Goal: Task Accomplishment & Management: Manage account settings

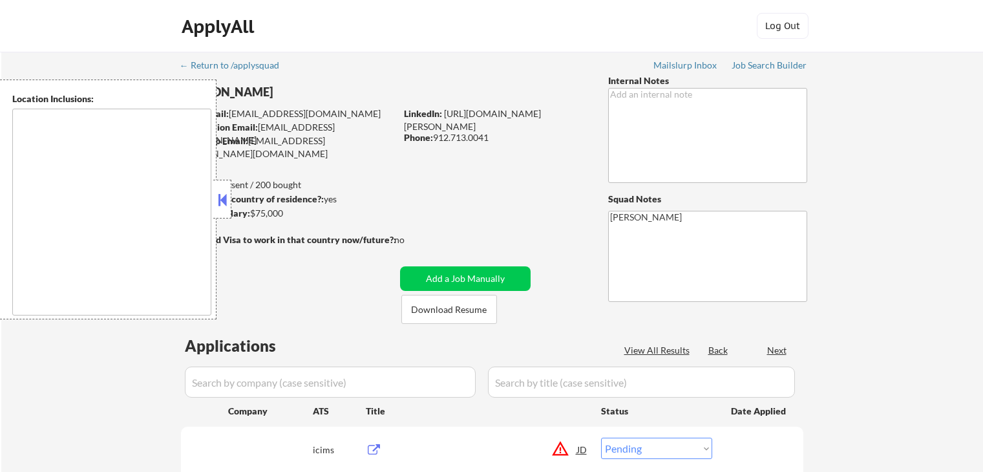
select select ""pending""
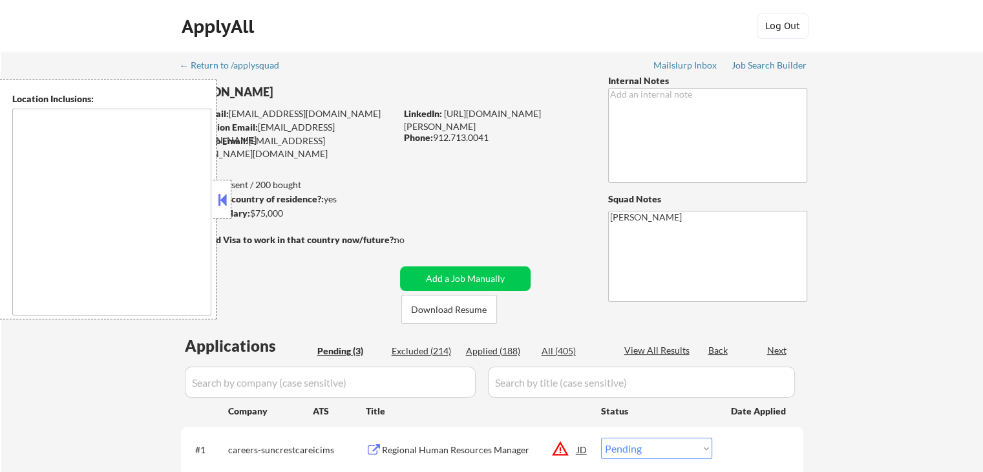
type textarea "[GEOGRAPHIC_DATA], [GEOGRAPHIC_DATA] [GEOGRAPHIC_DATA], [GEOGRAPHIC_DATA] [GEOG…"
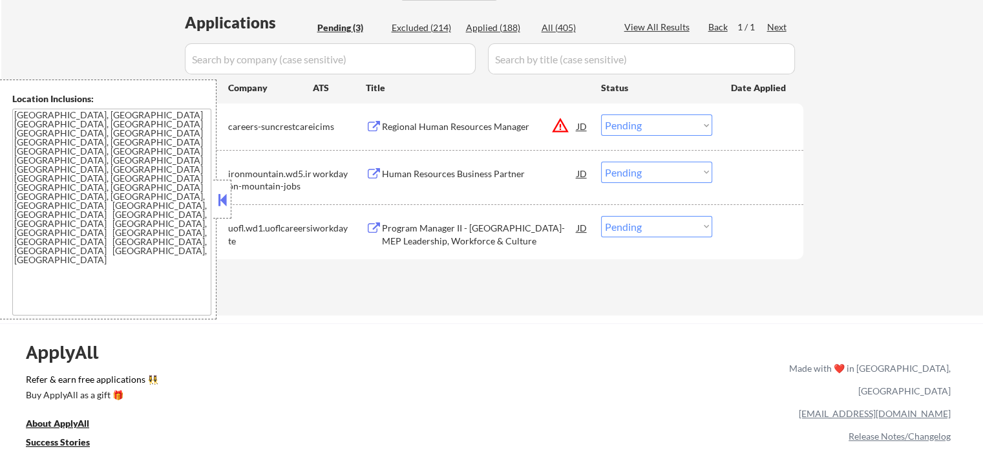
scroll to position [388, 0]
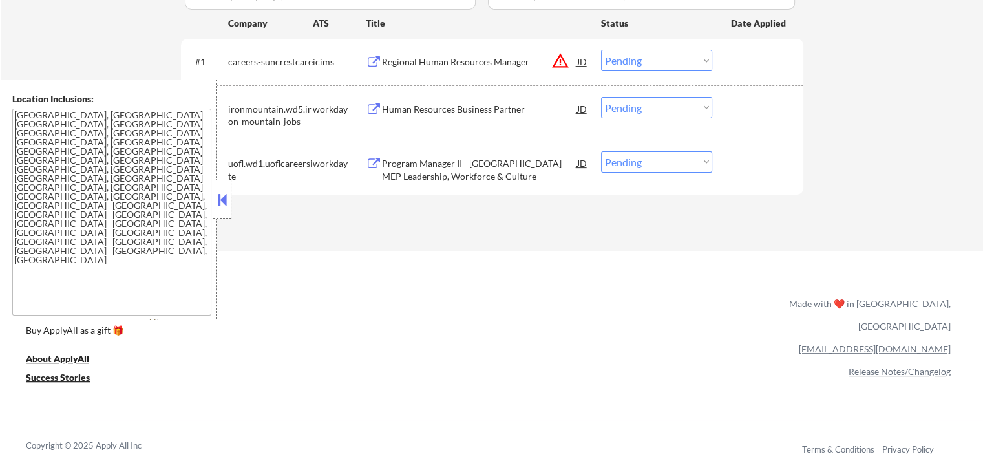
click at [416, 169] on div "Program Manager II - [GEOGRAPHIC_DATA]-MEP Leadership, Workforce & Culture" at bounding box center [479, 169] width 195 height 25
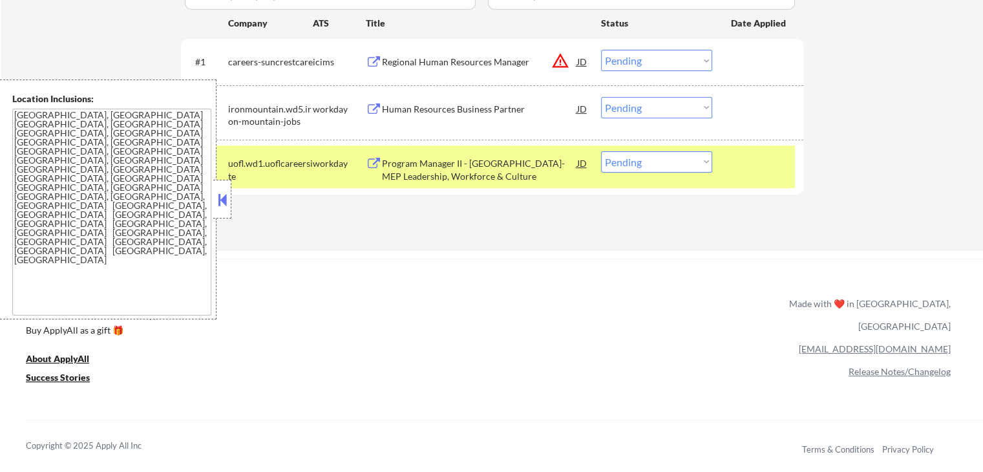
click at [418, 114] on div "Human Resources Business Partner" at bounding box center [479, 109] width 195 height 13
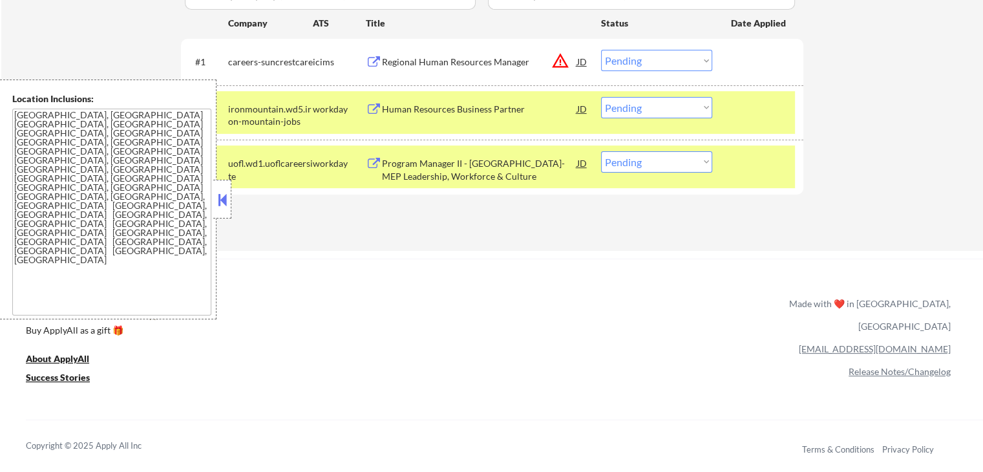
click at [638, 63] on select "Choose an option... Pending Applied Excluded (Questions) Excluded (Expired) Exc…" at bounding box center [656, 60] width 111 height 21
click at [601, 50] on select "Choose an option... Pending Applied Excluded (Questions) Excluded (Expired) Exc…" at bounding box center [656, 60] width 111 height 21
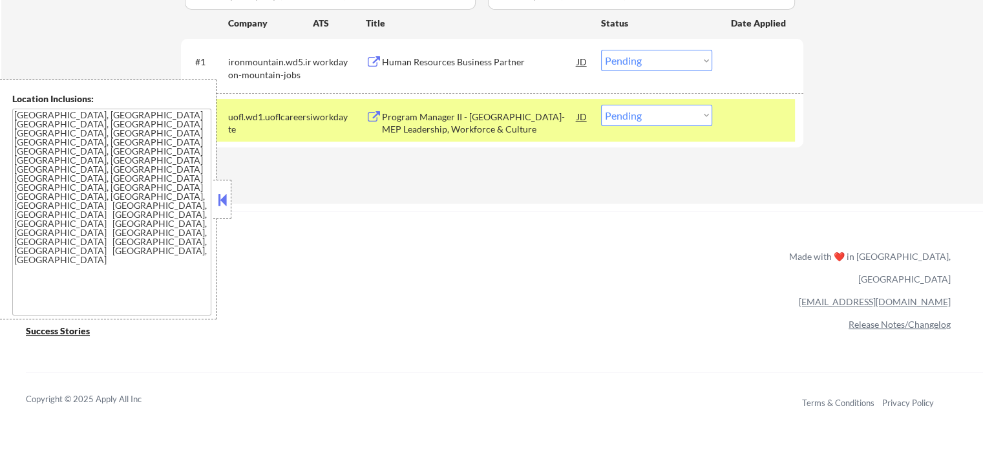
scroll to position [323, 0]
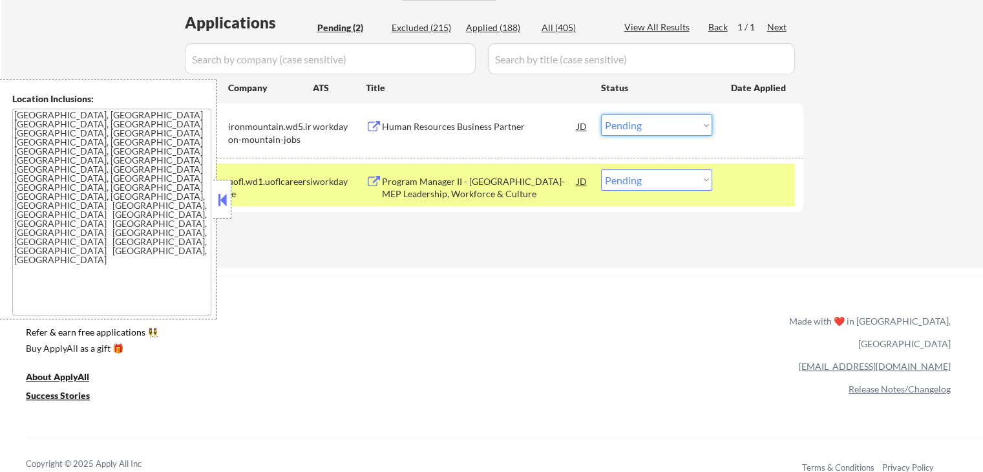
drag, startPoint x: 655, startPoint y: 120, endPoint x: 657, endPoint y: 133, distance: 13.1
click at [657, 122] on select "Choose an option... Pending Applied Excluded (Questions) Excluded (Expired) Exc…" at bounding box center [656, 124] width 111 height 21
click at [601, 114] on select "Choose an option... Pending Applied Excluded (Questions) Excluded (Expired) Exc…" at bounding box center [656, 124] width 111 height 21
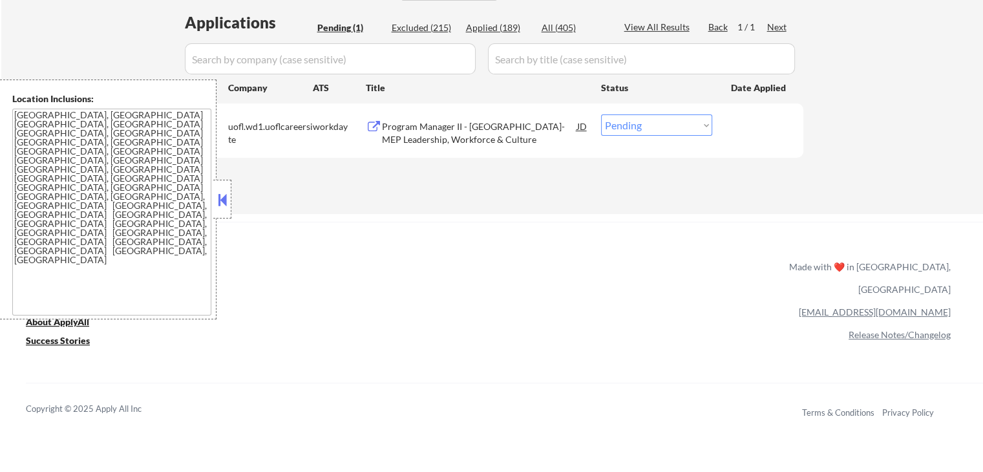
click at [669, 126] on select "Choose an option... Pending Applied Excluded (Questions) Excluded (Expired) Exc…" at bounding box center [656, 124] width 111 height 21
select select ""applied""
click at [601, 114] on select "Choose an option... Pending Applied Excluded (Questions) Excluded (Expired) Exc…" at bounding box center [656, 124] width 111 height 21
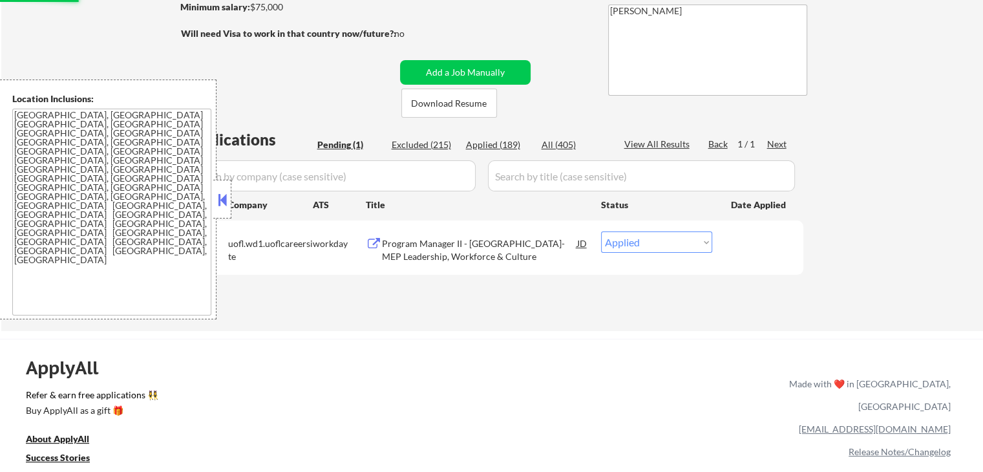
scroll to position [129, 0]
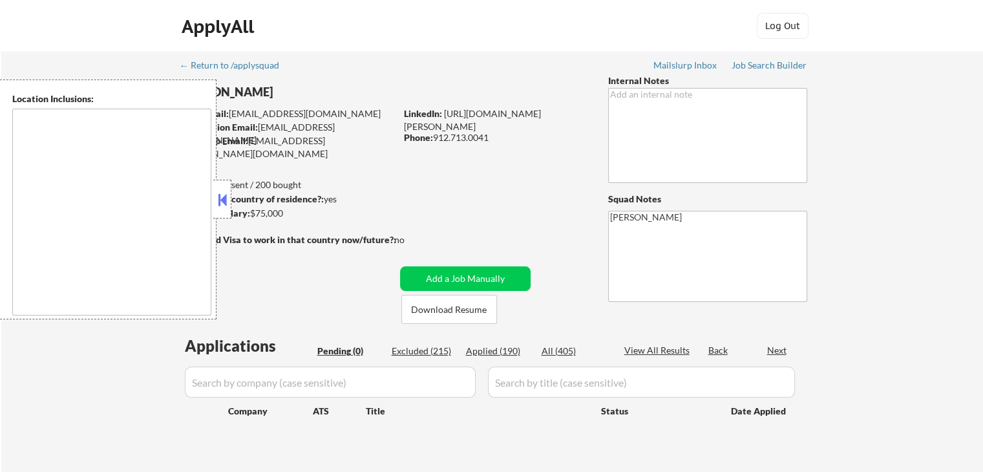
type textarea "[GEOGRAPHIC_DATA], [GEOGRAPHIC_DATA] [GEOGRAPHIC_DATA], [GEOGRAPHIC_DATA] [GEOG…"
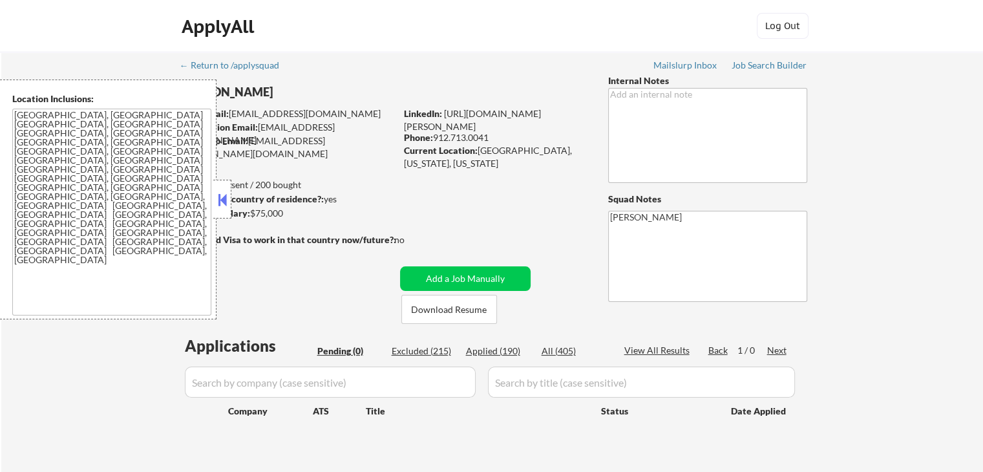
click at [500, 355] on div "Applied (190)" at bounding box center [498, 351] width 65 height 13
select select ""applied""
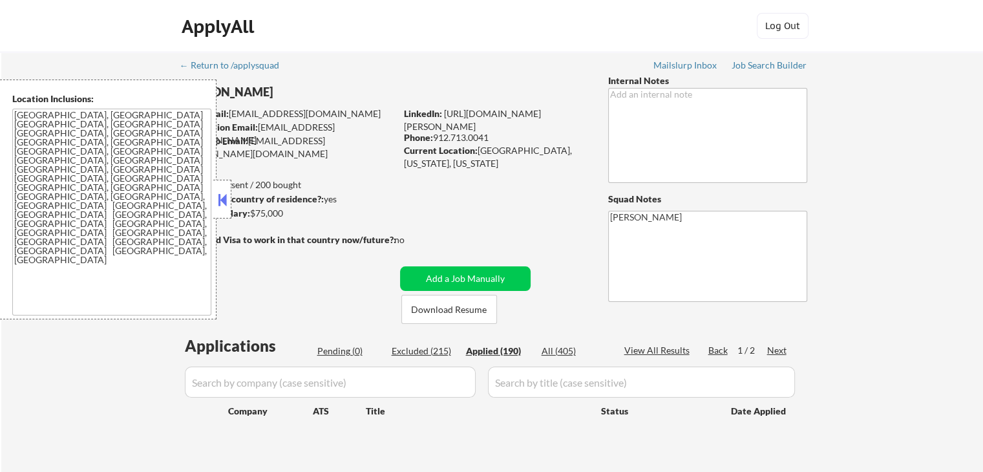
select select ""applied""
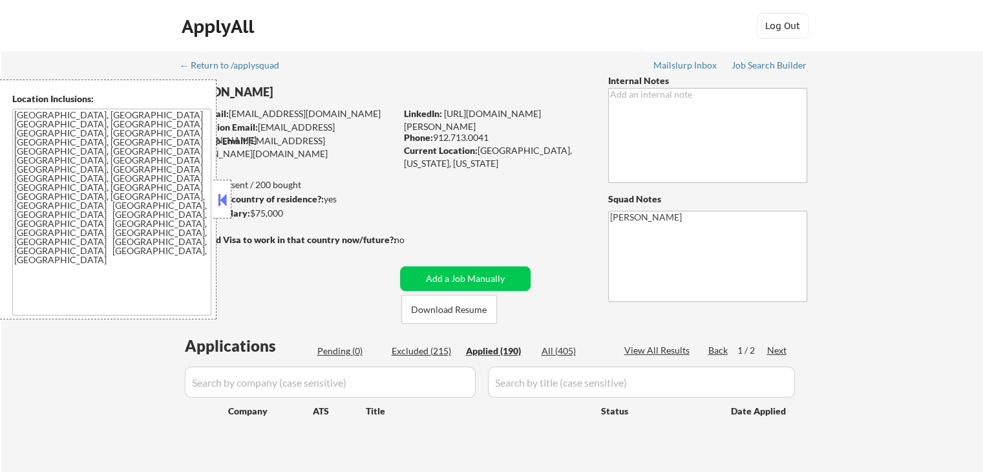
select select ""applied""
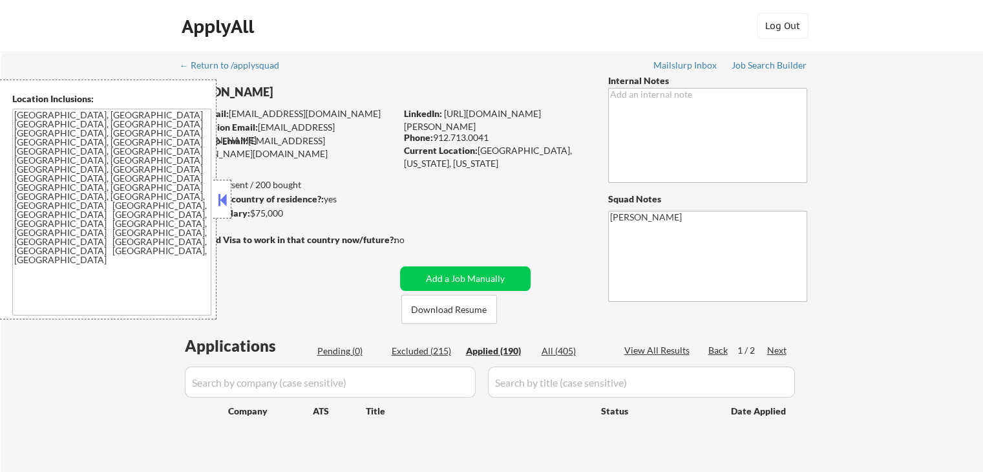
select select ""applied""
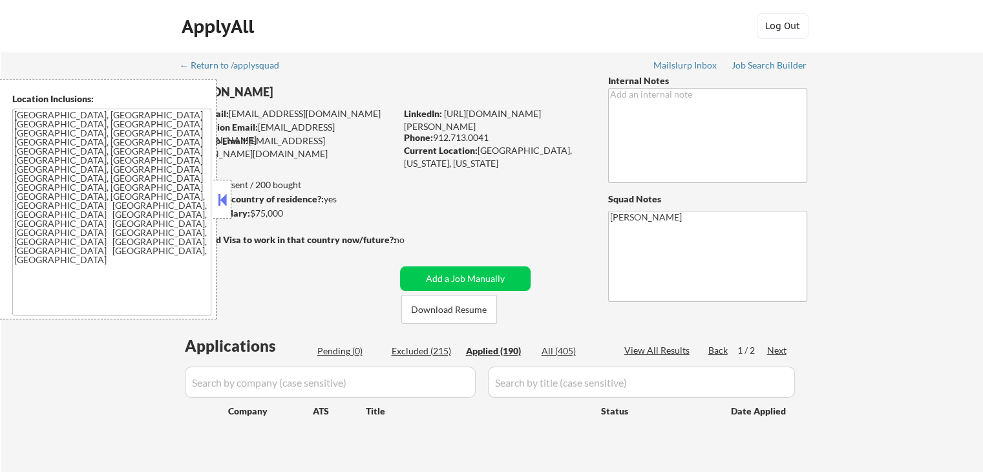
select select ""applied""
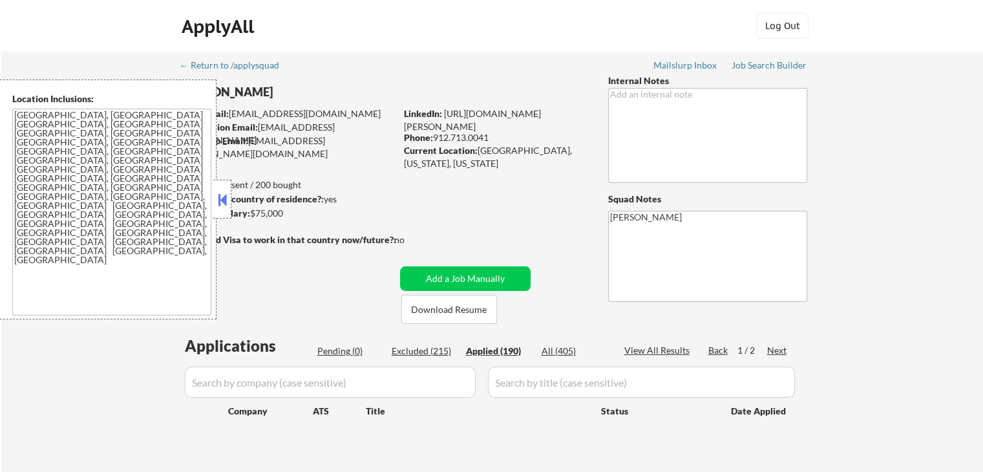
select select ""applied""
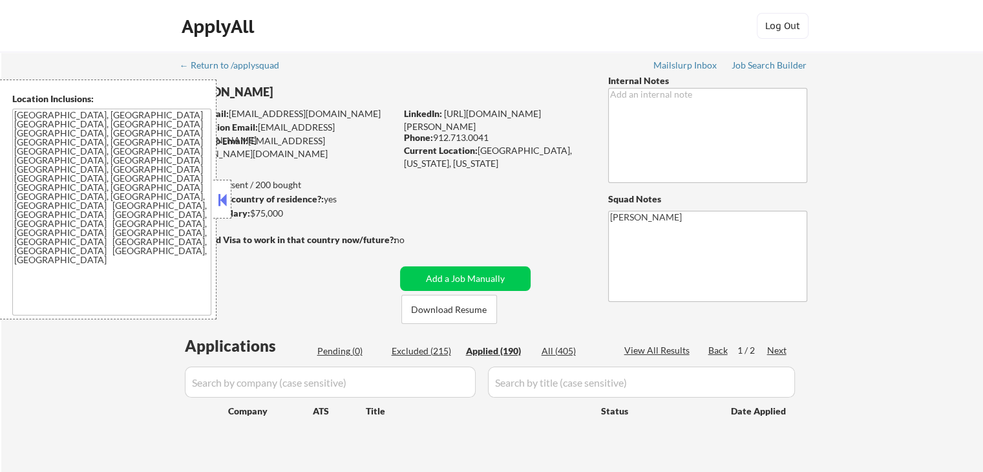
select select ""applied""
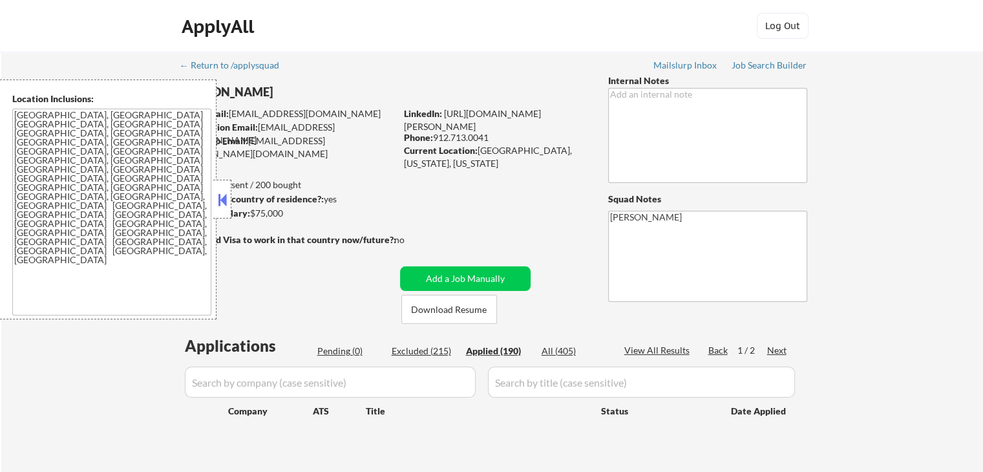
select select ""applied""
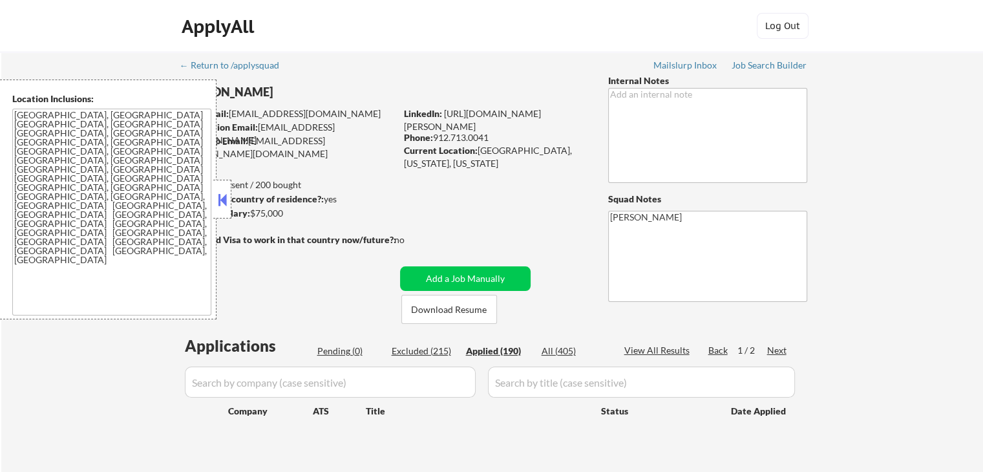
select select ""applied""
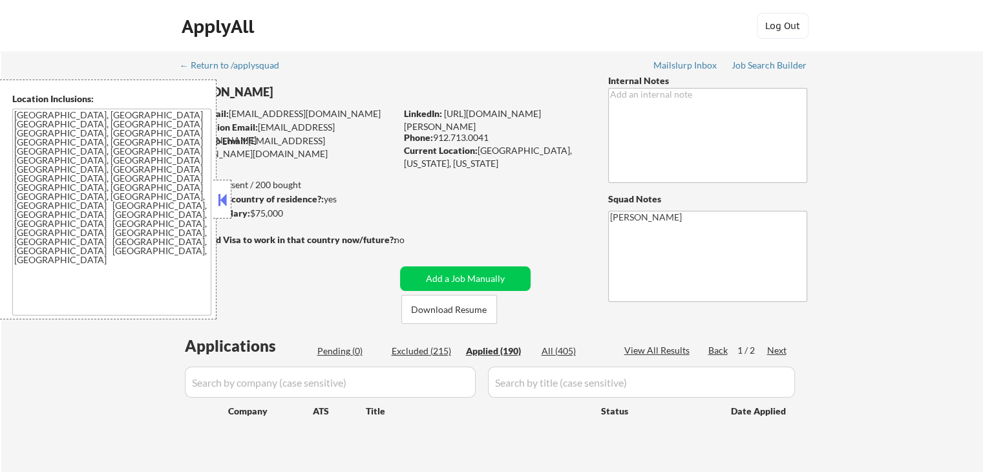
select select ""applied""
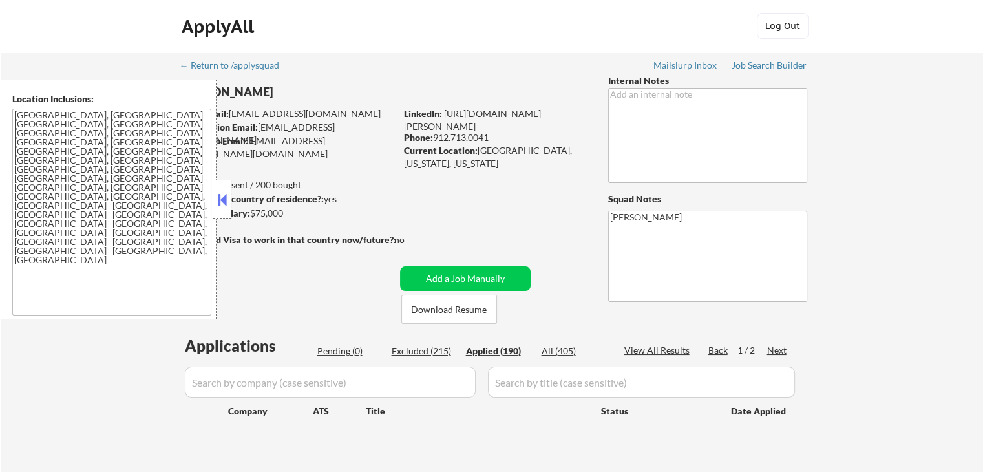
select select ""applied""
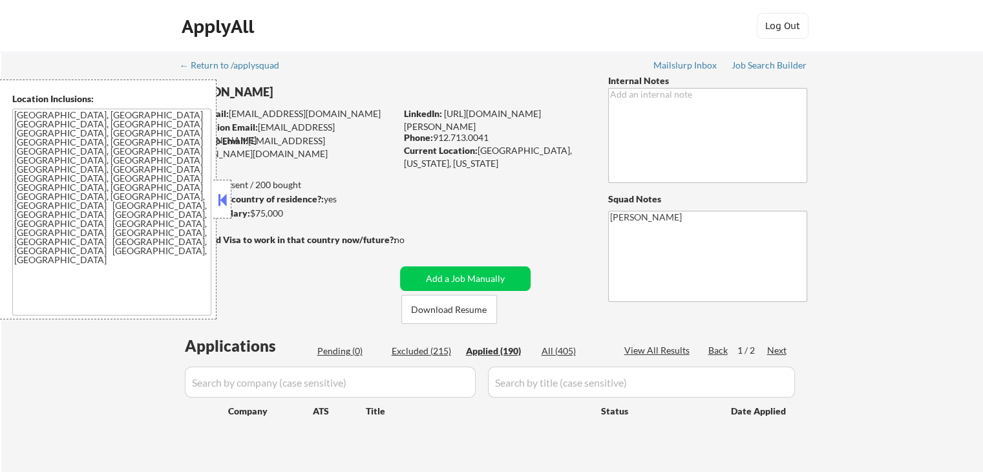
select select ""applied""
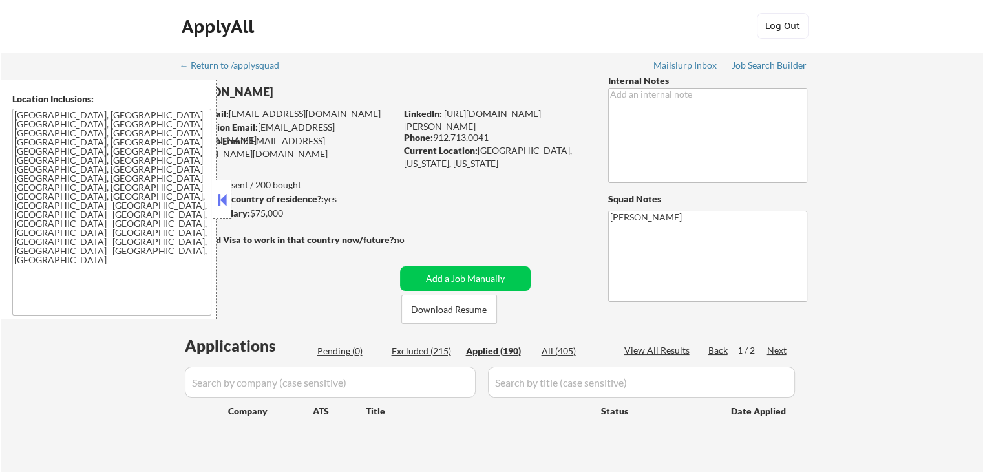
select select ""applied""
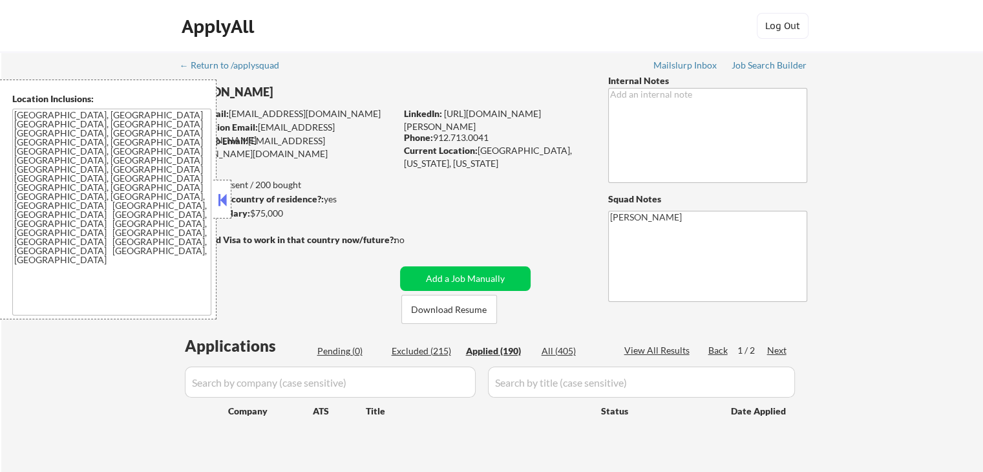
select select ""applied""
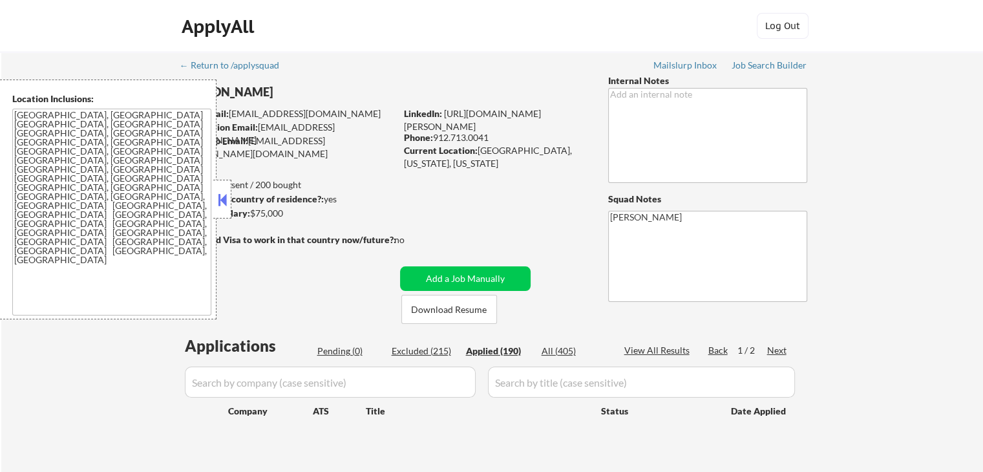
select select ""applied""
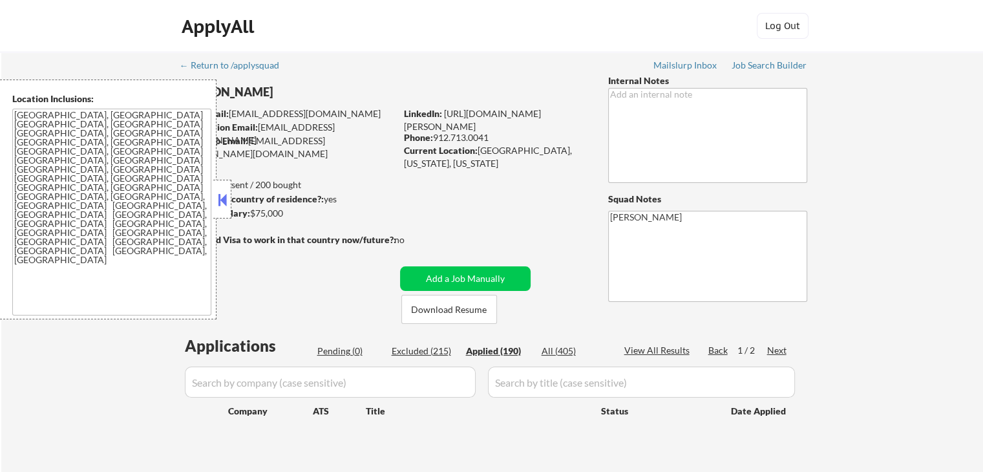
select select ""applied""
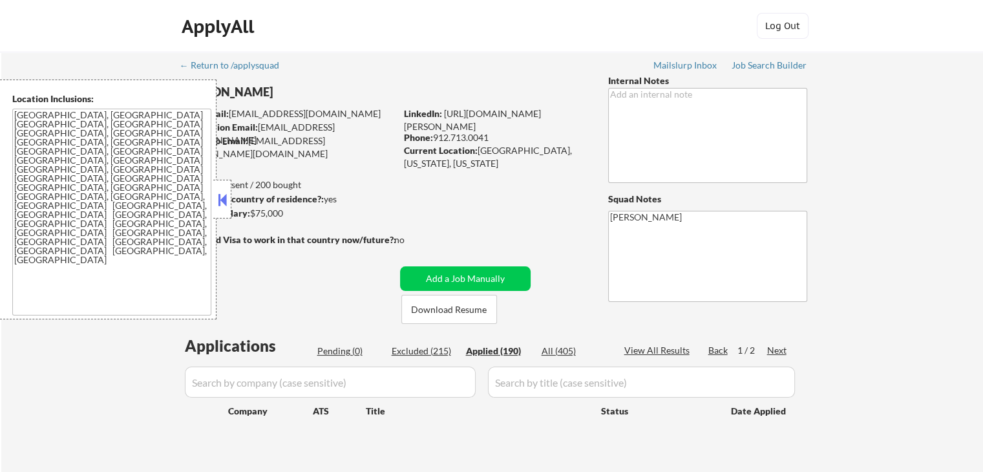
select select ""applied""
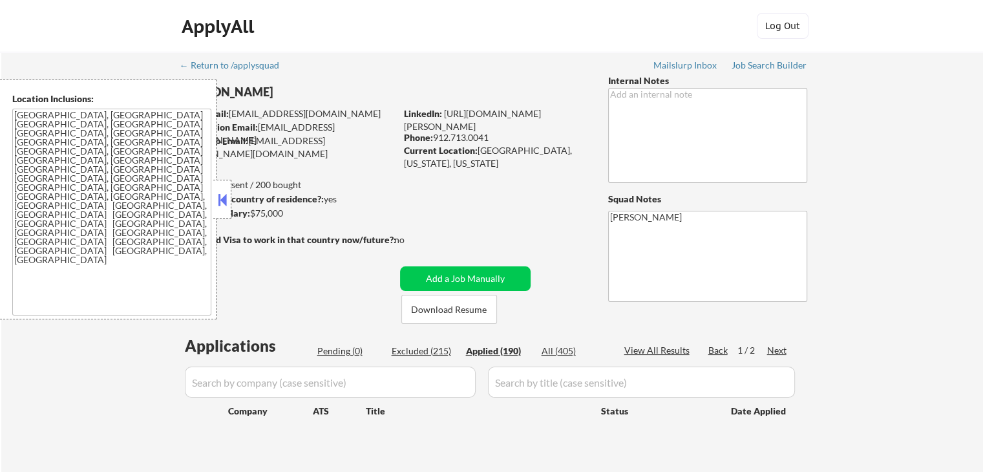
select select ""applied""
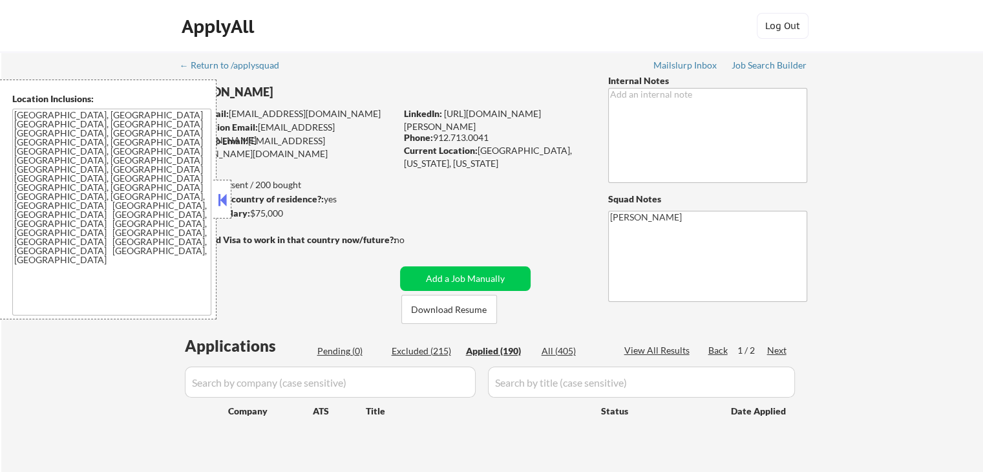
select select ""applied""
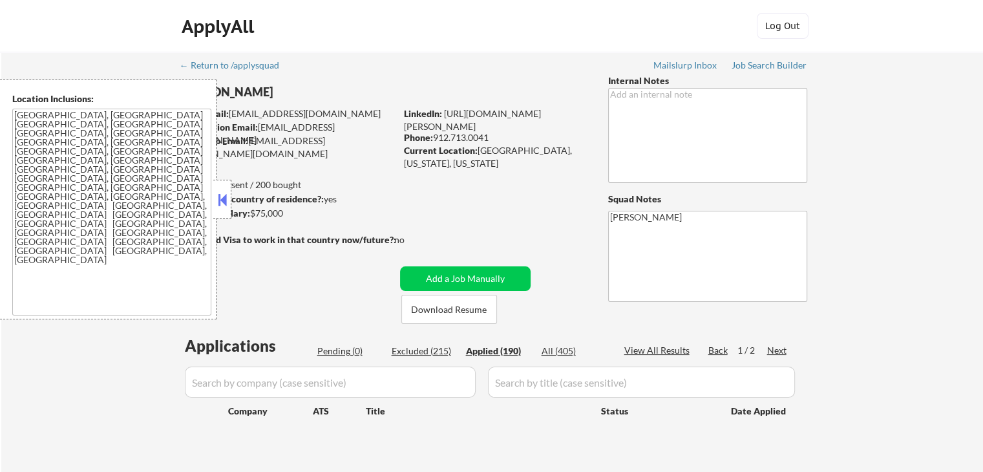
select select ""applied""
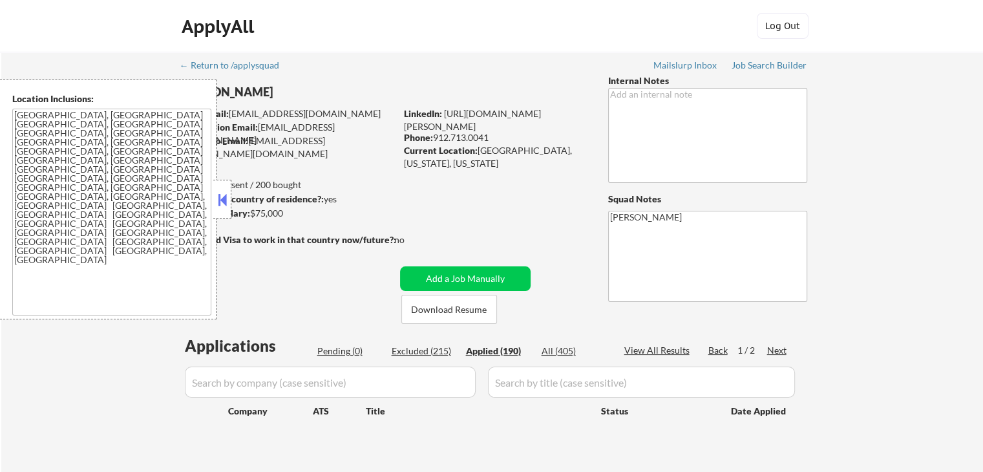
select select ""applied""
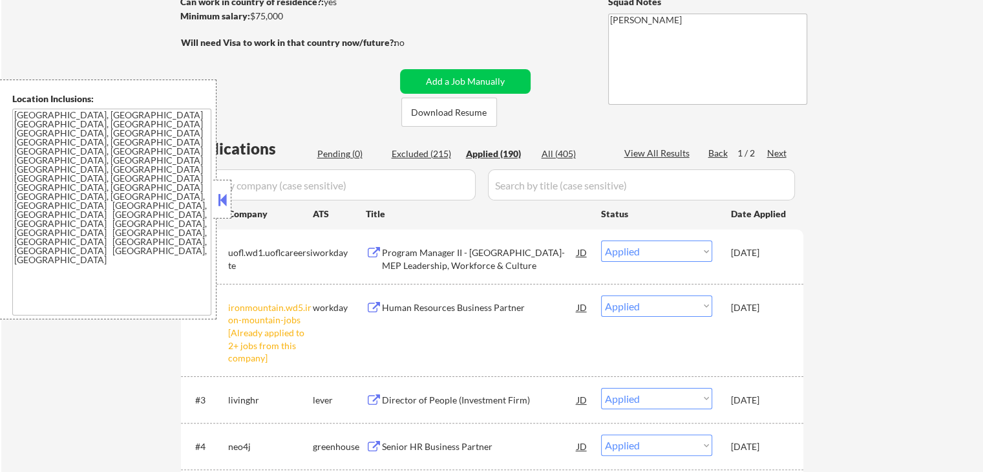
scroll to position [259, 0]
